Goal: Book appointment/travel/reservation

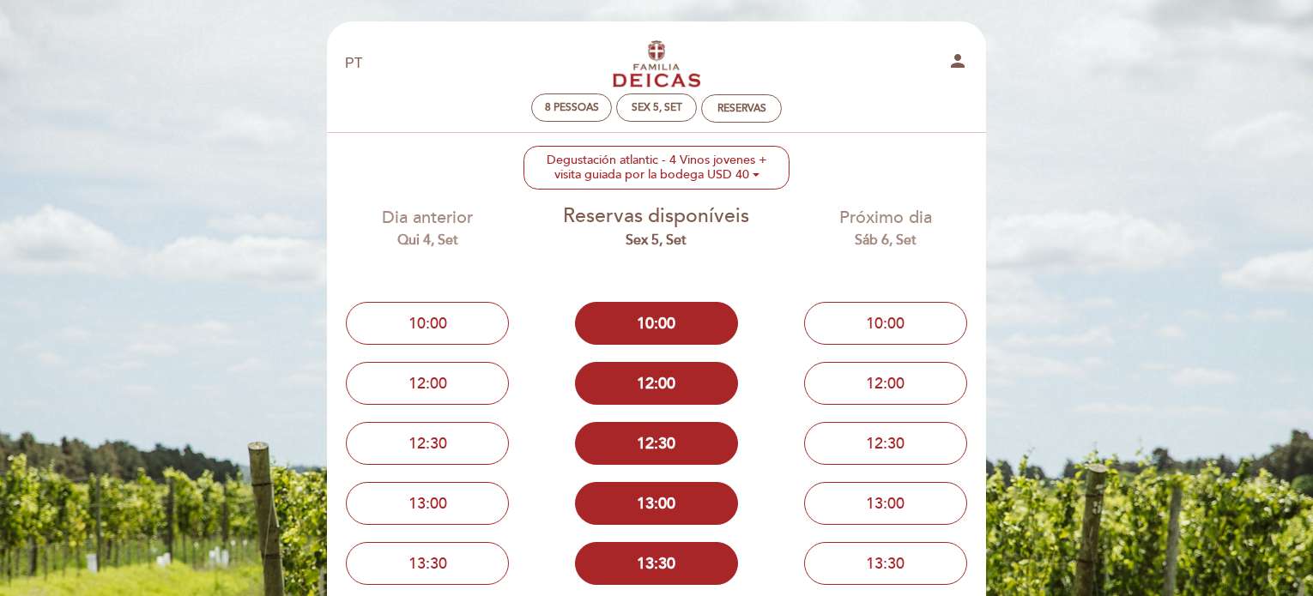
select select "pt"
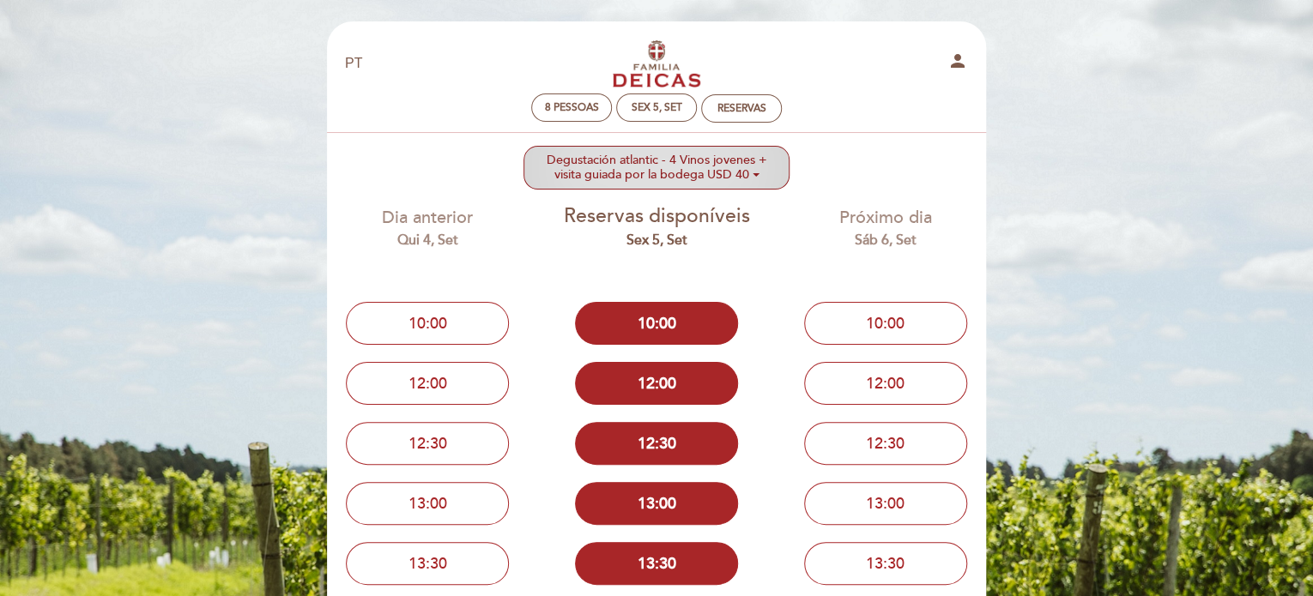
click at [674, 178] on ng-container "Degustación atlantic - 4 Vinos jovenes + visita guiada por la bodega USD 40" at bounding box center [657, 167] width 221 height 29
checkbox input "true"
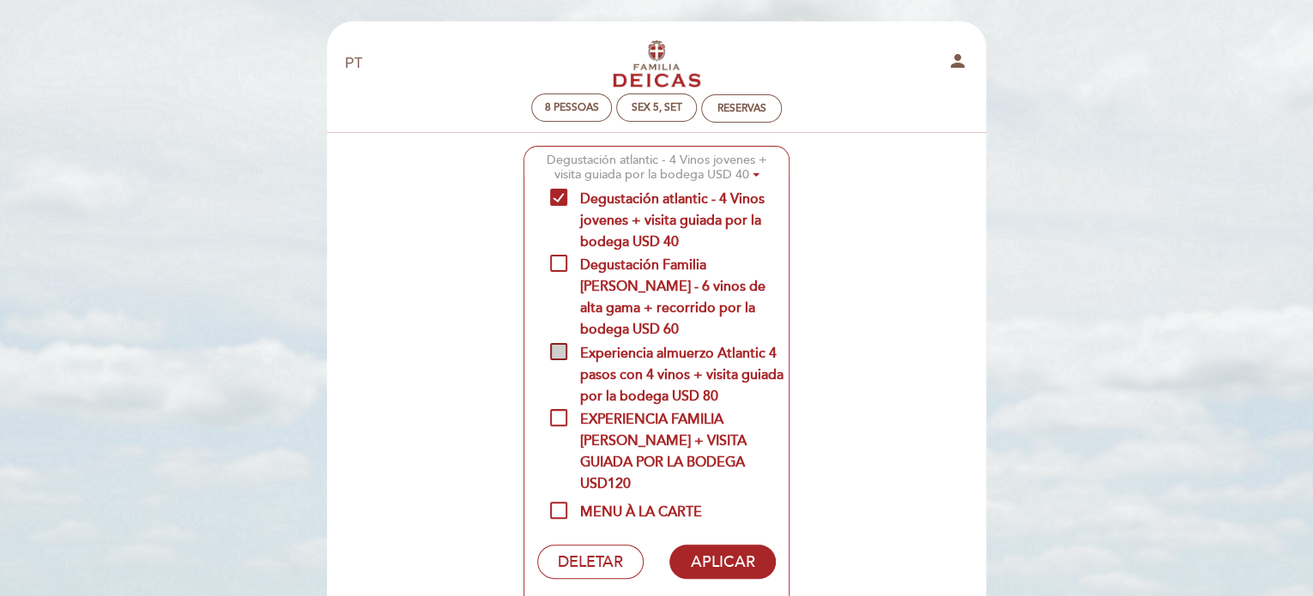
click at [706, 364] on span "Experiencia almuerzo Atlantic 4 pasos con 4 vinos + visita guiada por la bodega…" at bounding box center [669, 353] width 239 height 21
click at [561, 354] on input "Experiencia almuerzo Atlantic 4 pasos con 4 vinos + visita guiada por la bodega…" at bounding box center [555, 348] width 11 height 11
checkbox input "true"
click at [669, 210] on span "Degustación atlantic - 4 Vinos jovenes + visita guiada por la bodega USD 40" at bounding box center [669, 199] width 239 height 21
click at [561, 200] on input "Degustación atlantic - 4 Vinos jovenes + visita guiada por la bodega USD 40" at bounding box center [555, 194] width 11 height 11
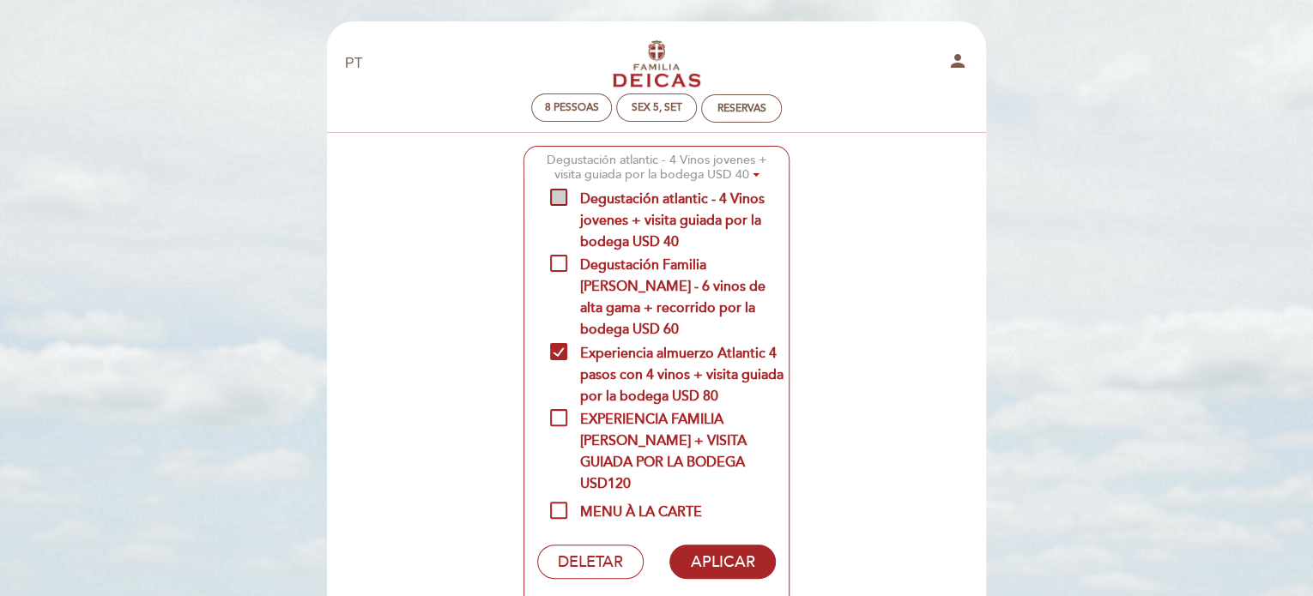
checkbox input "false"
click at [692, 545] on button "APLICAR" at bounding box center [722, 562] width 106 height 34
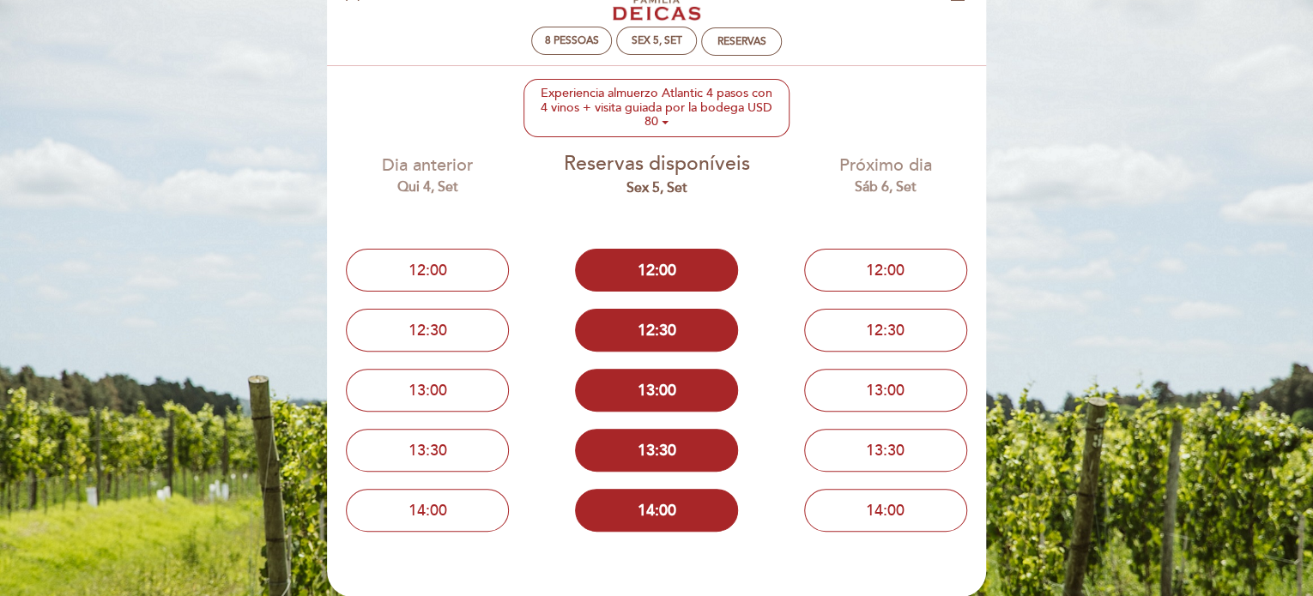
scroll to position [86, 0]
